Goal: Transaction & Acquisition: Book appointment/travel/reservation

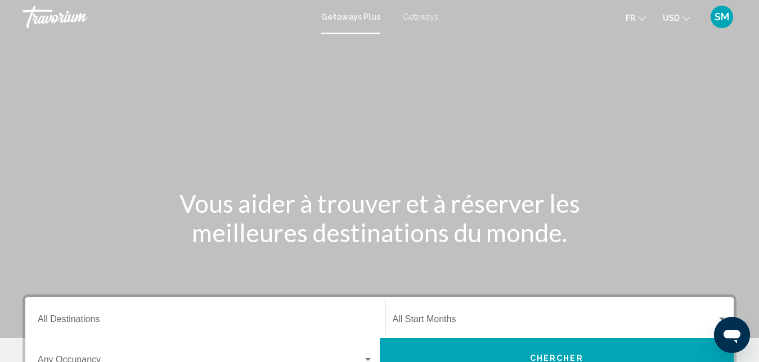
click at [432, 15] on span "Getaways" at bounding box center [420, 16] width 35 height 9
click at [690, 12] on button "USD USD ($) MXN (Mex$) CAD (Can$) GBP (£) EUR (€) AUD (A$) NZD (NZ$) CNY (CN¥)" at bounding box center [676, 18] width 28 height 16
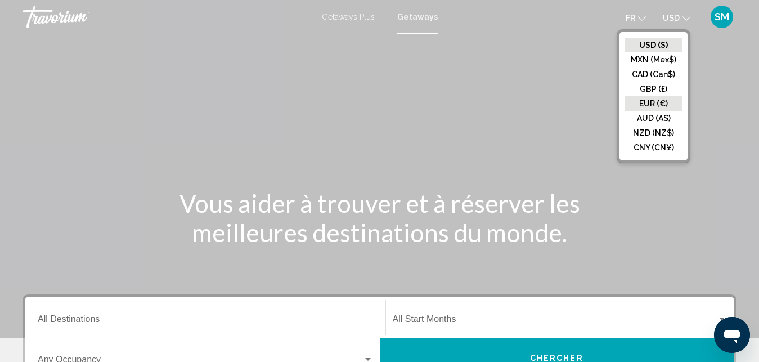
click at [662, 97] on button "EUR (€)" at bounding box center [653, 103] width 57 height 15
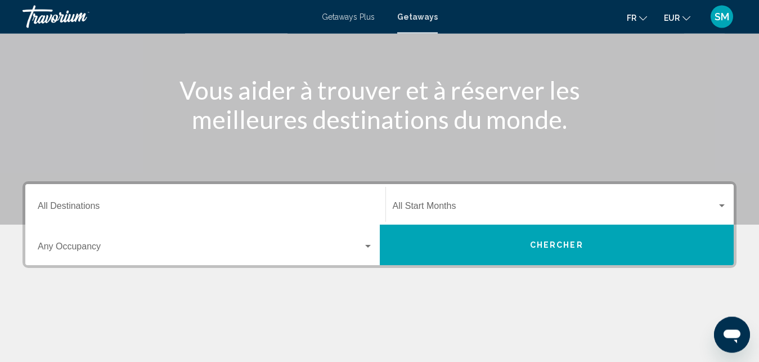
scroll to position [115, 0]
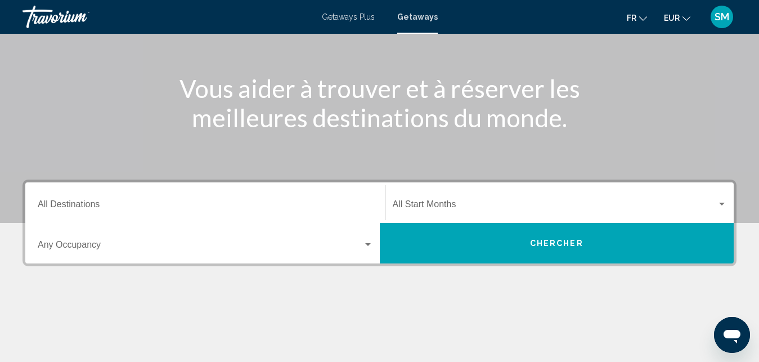
click at [211, 199] on div "Destination All Destinations" at bounding box center [205, 202] width 335 height 35
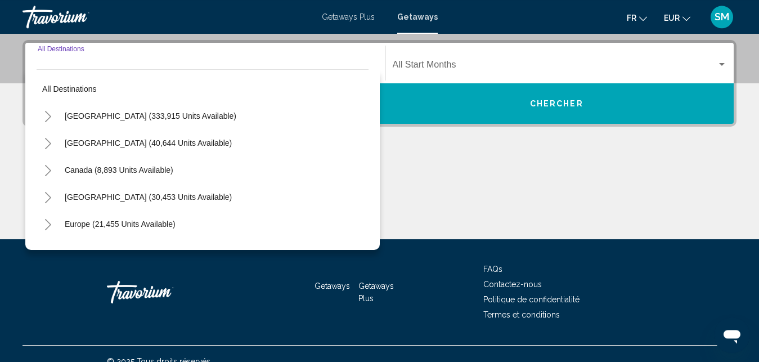
scroll to position [258, 0]
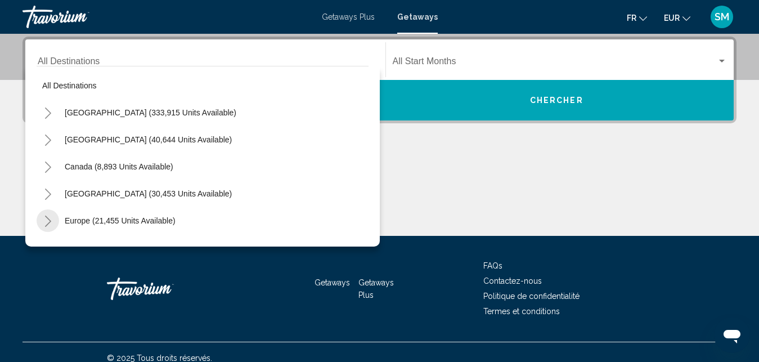
click at [48, 219] on icon "Toggle Europe (21,455 units available)" at bounding box center [48, 220] width 6 height 11
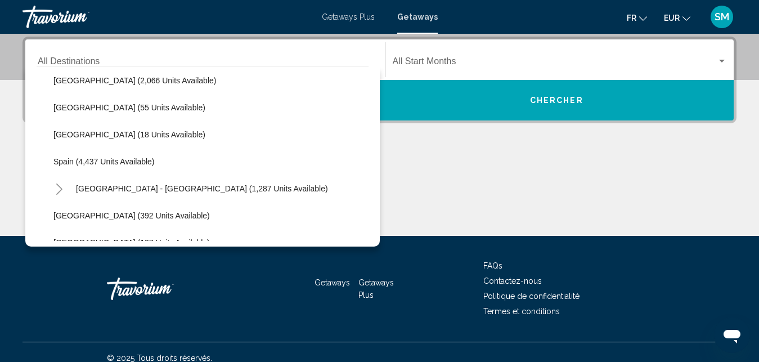
scroll to position [577, 0]
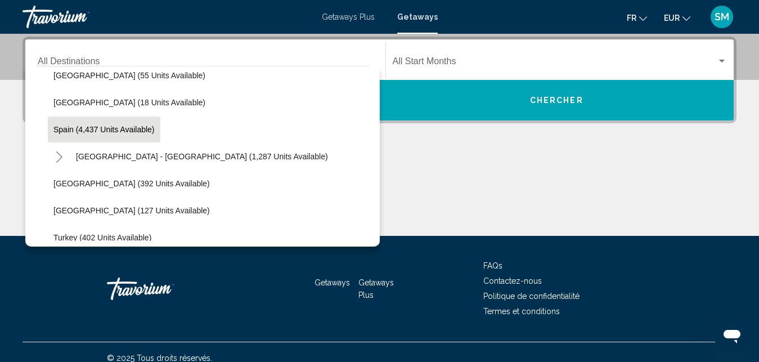
click at [88, 123] on button "Spain (4,437 units available)" at bounding box center [104, 129] width 112 height 26
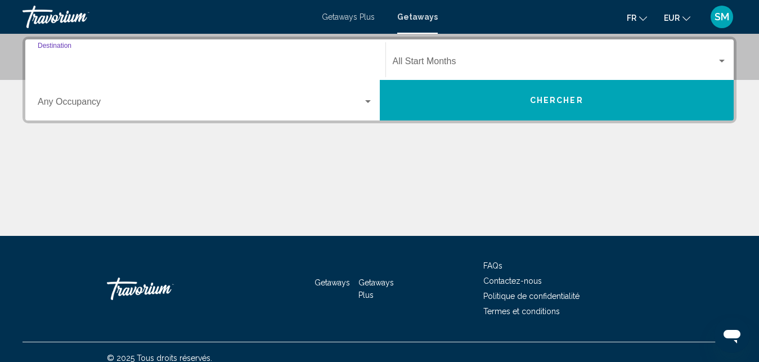
type input "**********"
click at [281, 112] on div "Occupancy Any Occupancy" at bounding box center [205, 100] width 335 height 35
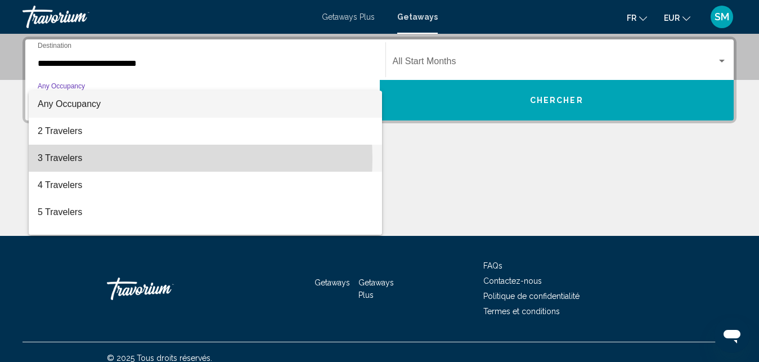
click at [126, 159] on span "3 Travelers" at bounding box center [205, 158] width 335 height 27
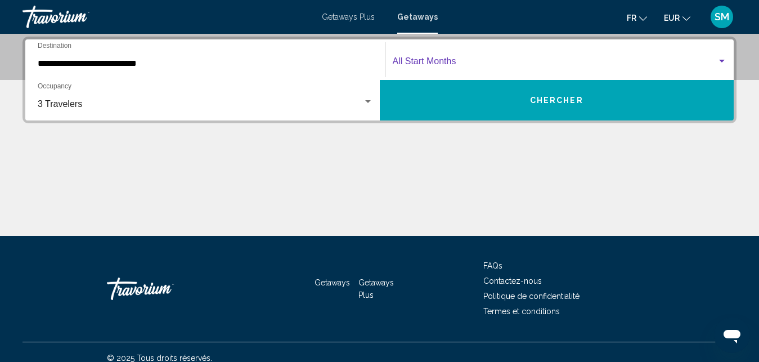
click at [517, 64] on span "Search widget" at bounding box center [554, 63] width 324 height 10
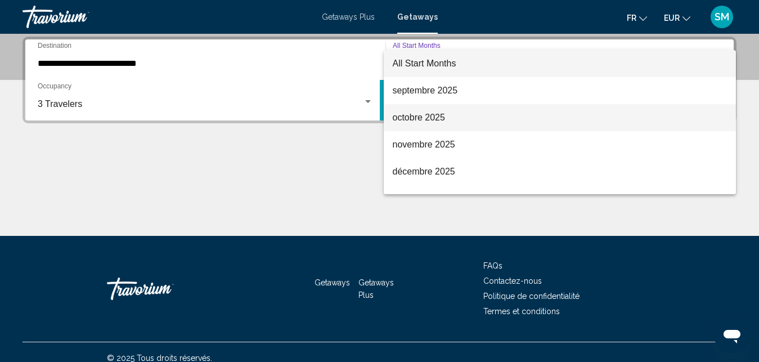
click at [432, 124] on span "octobre 2025" at bounding box center [559, 117] width 335 height 27
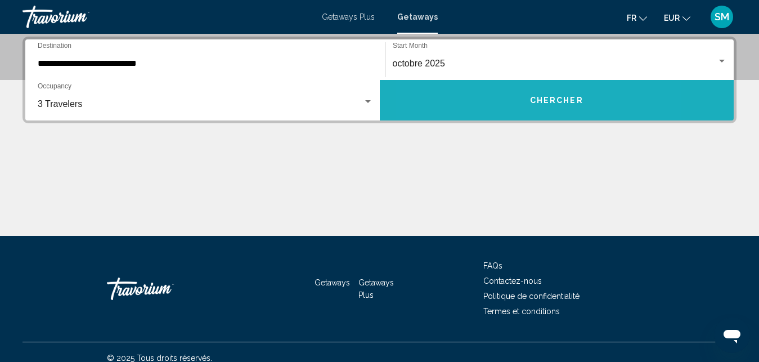
click at [493, 102] on button "Chercher" at bounding box center [557, 100] width 354 height 40
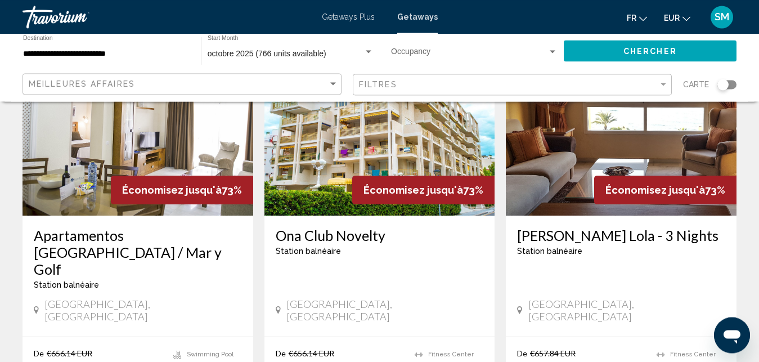
scroll to position [908, 0]
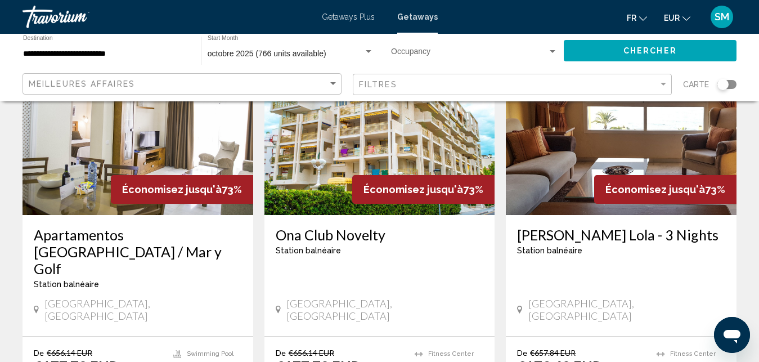
click at [291, 226] on h3 "Ona Club Novelty" at bounding box center [380, 234] width 208 height 17
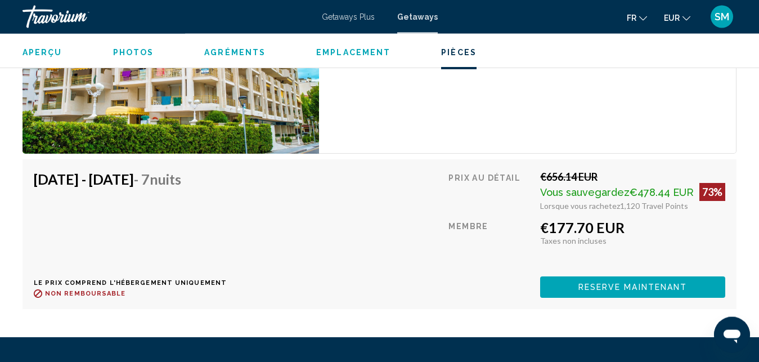
scroll to position [2373, 0]
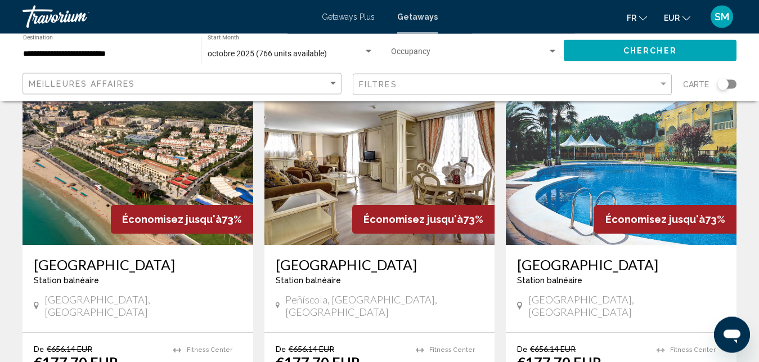
scroll to position [1310, 0]
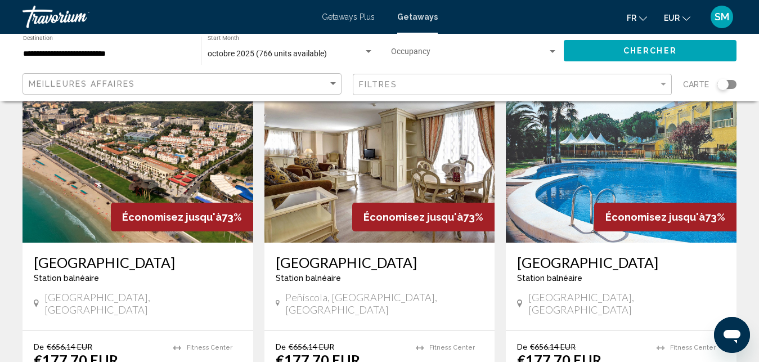
click at [325, 254] on div "[GEOGRAPHIC_DATA] balnéaire - Ceci est une station d'adultes seulement" at bounding box center [380, 272] width 208 height 37
click at [296, 254] on h3 "[GEOGRAPHIC_DATA]" at bounding box center [380, 262] width 208 height 17
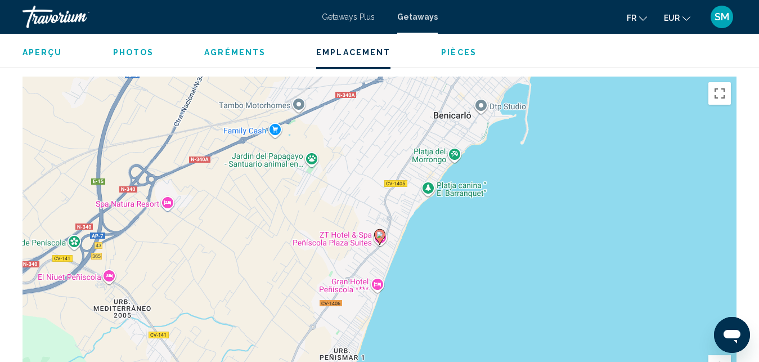
scroll to position [1437, 0]
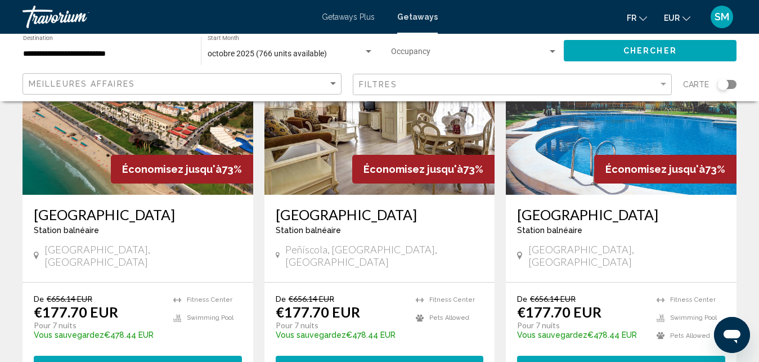
scroll to position [1386, 0]
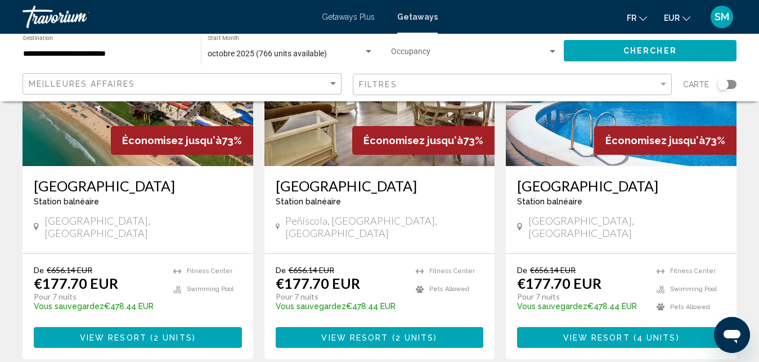
click at [65, 177] on h3 "[GEOGRAPHIC_DATA]" at bounding box center [138, 185] width 208 height 17
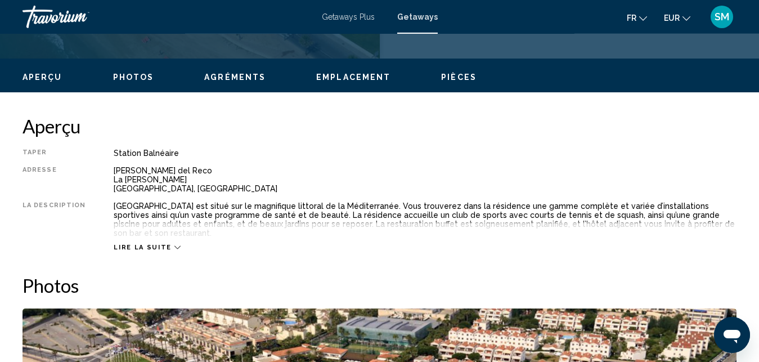
scroll to position [501, 0]
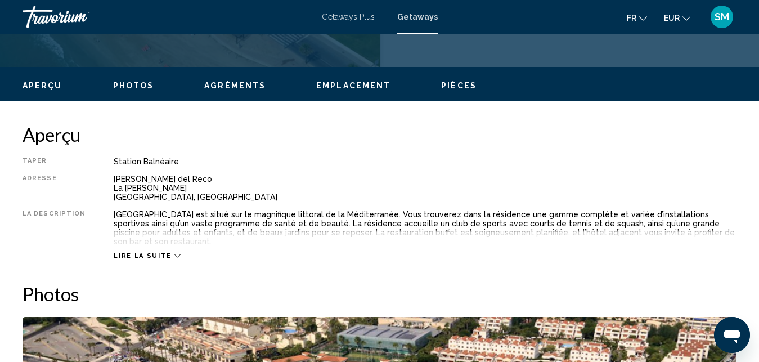
click at [174, 252] on icon "Main content" at bounding box center [177, 255] width 6 height 6
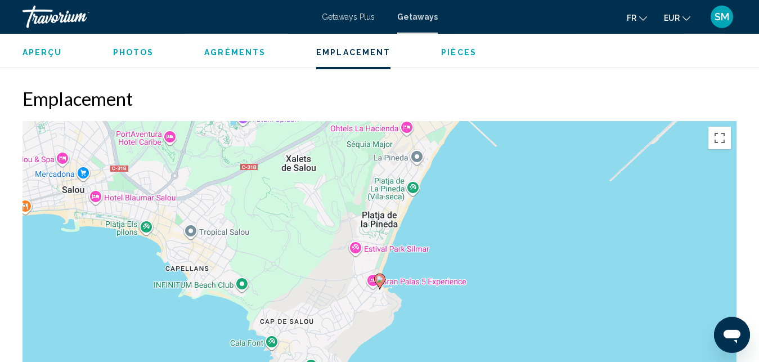
scroll to position [1620, 0]
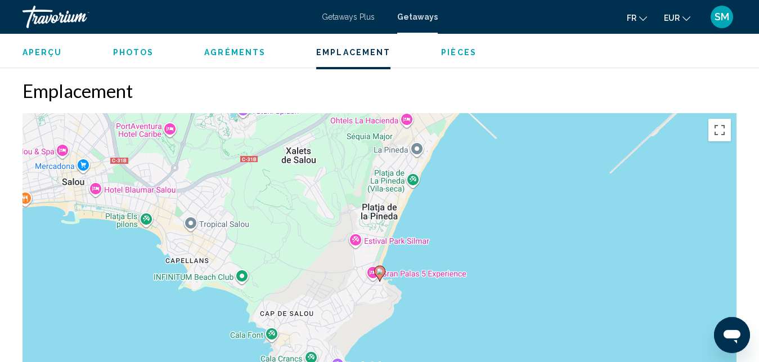
drag, startPoint x: 764, startPoint y: 354, endPoint x: 428, endPoint y: 376, distance: 336.4
click at [382, 267] on image "Main content" at bounding box center [379, 270] width 7 height 7
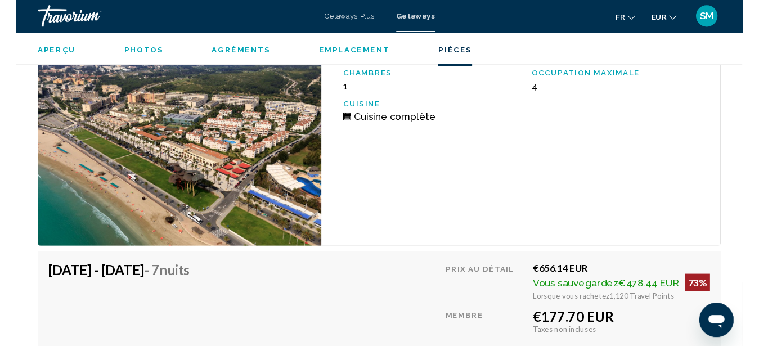
scroll to position [2108, 0]
